Goal: Navigation & Orientation: Find specific page/section

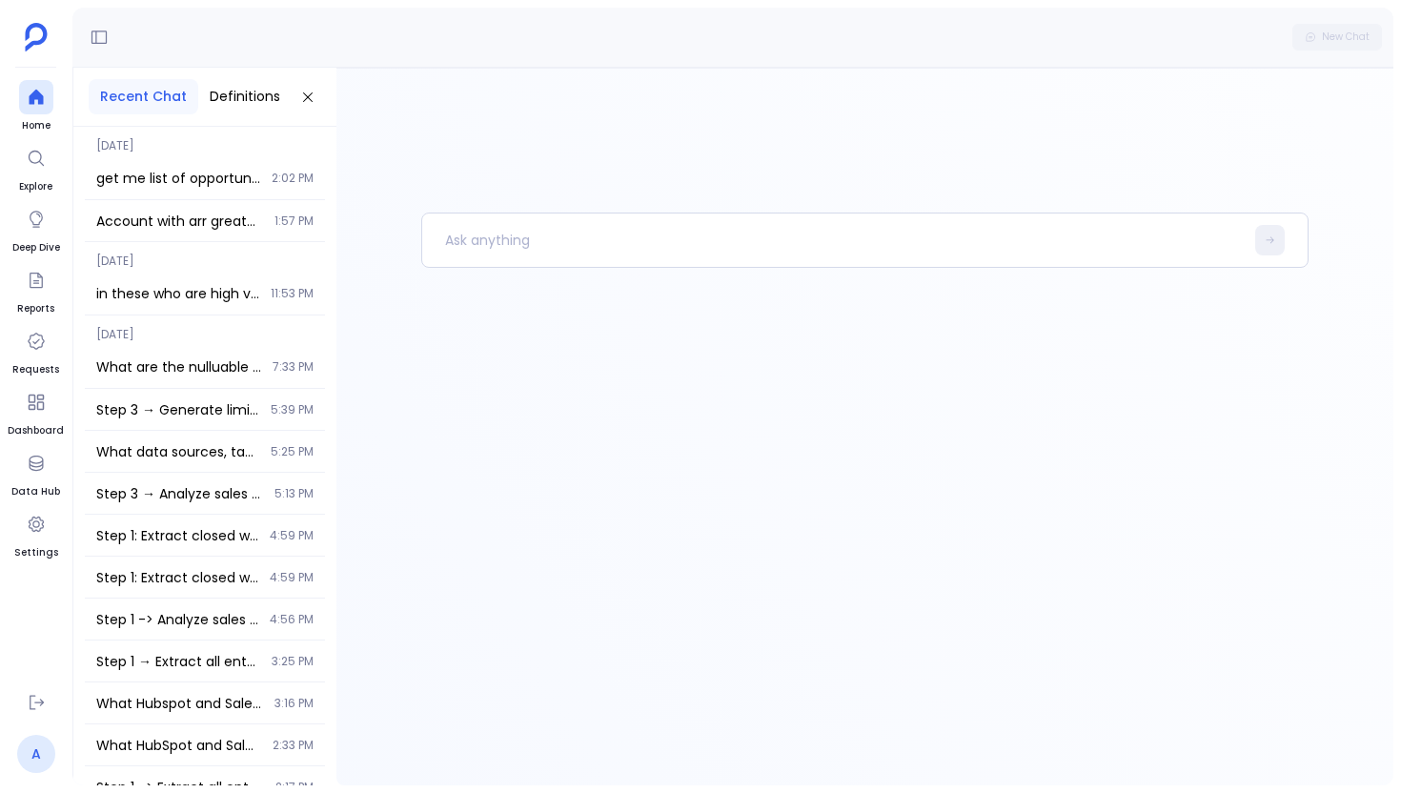
click at [43, 741] on link "A" at bounding box center [36, 754] width 38 height 38
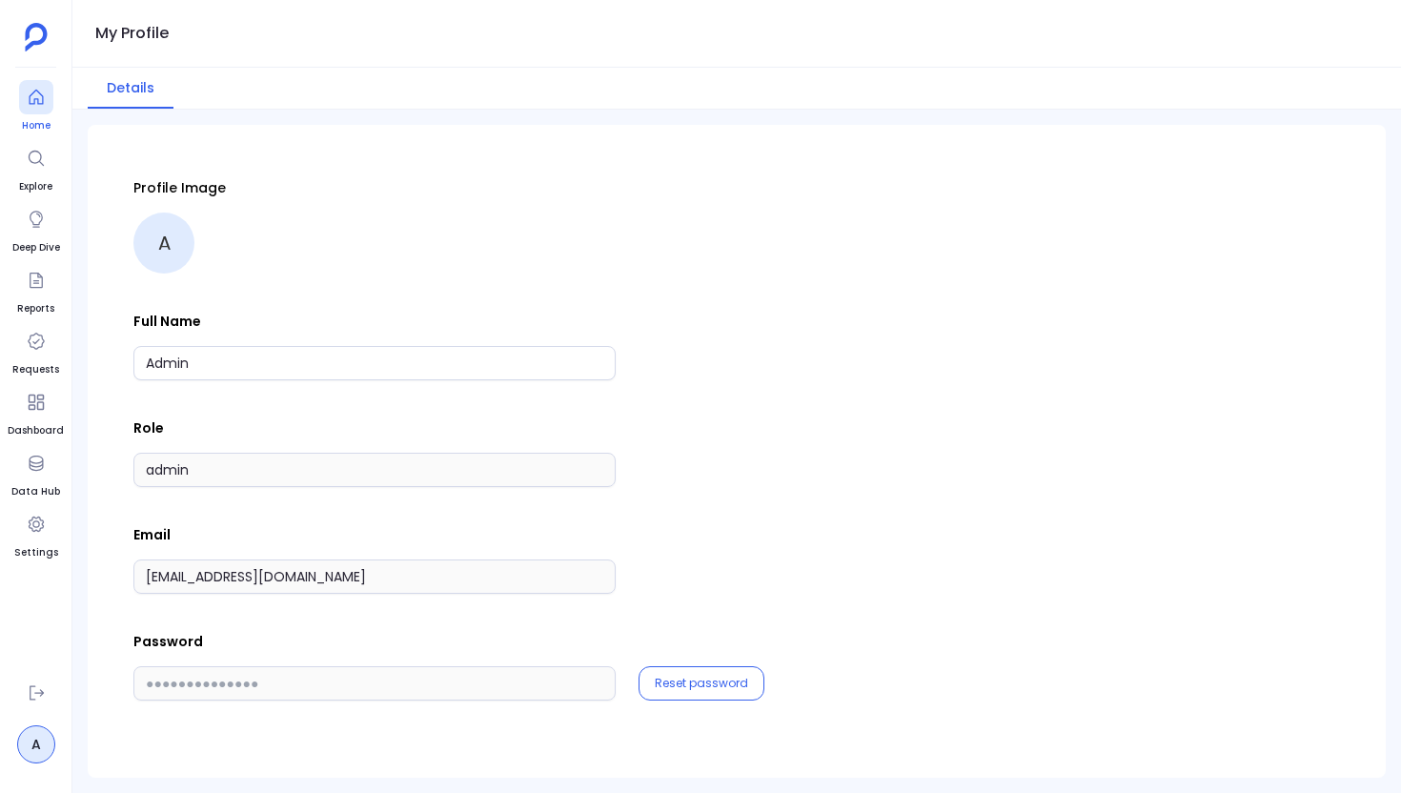
click at [32, 126] on span "Home" at bounding box center [36, 125] width 34 height 15
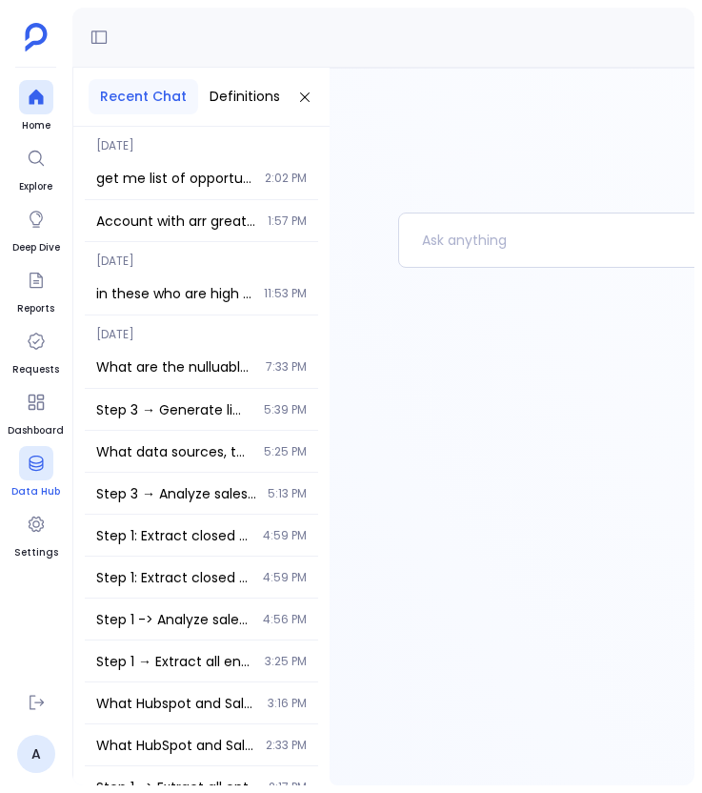
click at [42, 467] on icon at bounding box center [36, 463] width 14 height 15
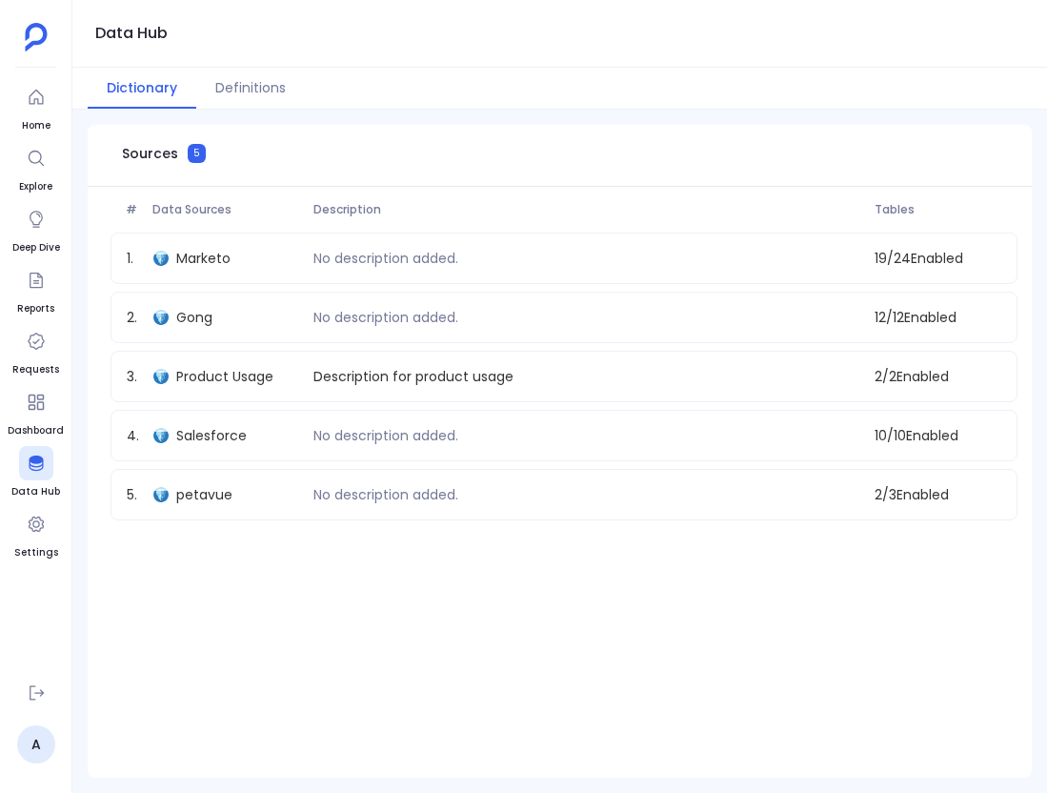
click at [701, 345] on html "Home Explore Deep Dive Reports Requests Dashboard Data Hub Settings A Data Hub …" at bounding box center [523, 396] width 1047 height 793
